Goal: Check status: Check status

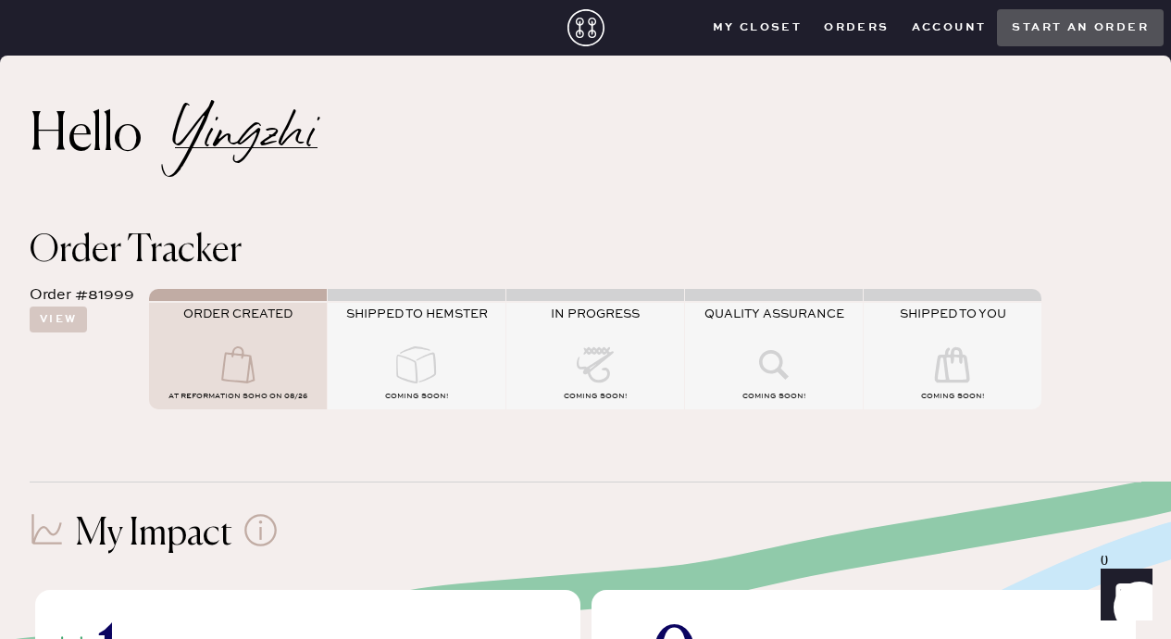
click at [413, 347] on use at bounding box center [416, 364] width 40 height 37
click at [61, 319] on button "View" at bounding box center [58, 319] width 57 height 26
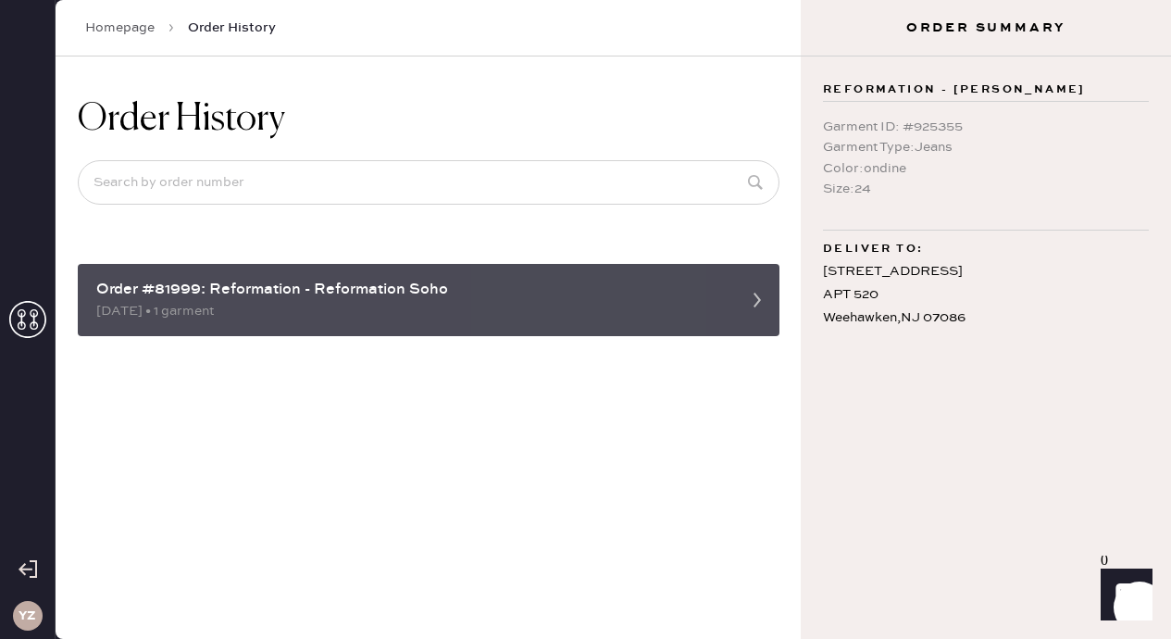
click at [180, 297] on div "Order #81999: Reformation - Reformation Soho" at bounding box center [411, 290] width 631 height 22
click at [737, 301] on div "Order #81999: Reformation - Reformation Soho 08/26/2025 • 1 garment" at bounding box center [429, 300] width 702 height 72
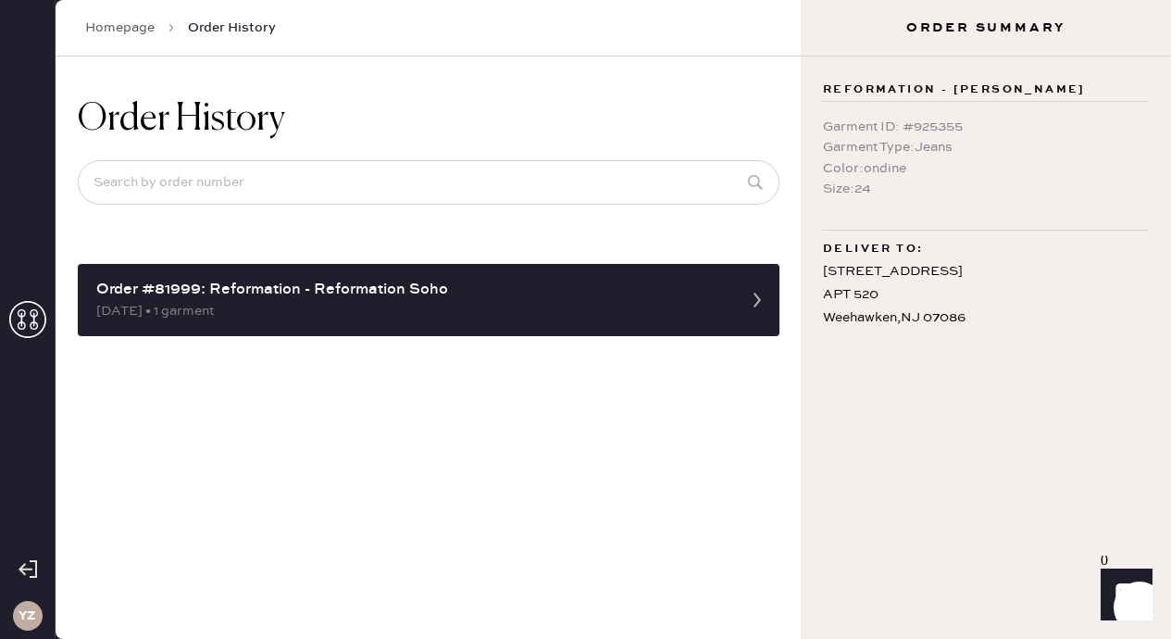
click at [31, 330] on icon at bounding box center [27, 319] width 37 height 37
